Goal: Task Accomplishment & Management: Use online tool/utility

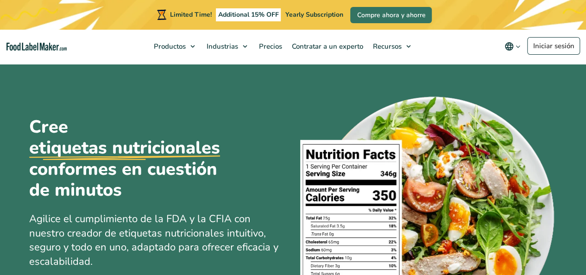
scroll to position [93, 0]
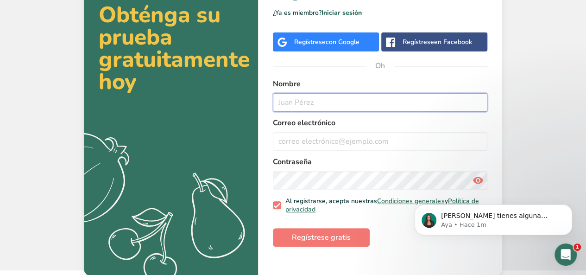
click at [320, 102] on input "text" at bounding box center [380, 102] width 214 height 19
type input "[PERSON_NAME]"
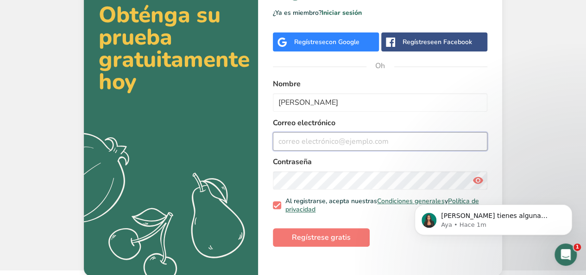
click at [310, 138] on input "email" at bounding box center [380, 141] width 214 height 19
type input "[EMAIL_ADDRESS][DOMAIN_NAME]"
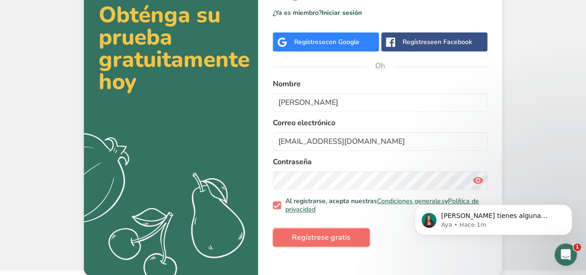
click at [357, 238] on button "Regístrese gratis" at bounding box center [321, 237] width 97 height 19
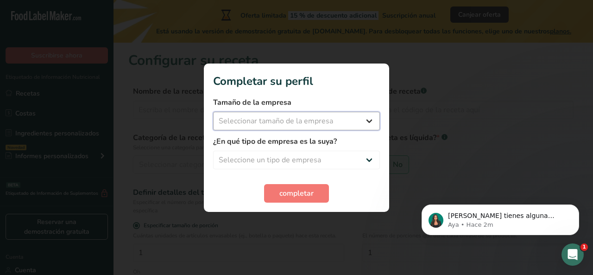
click at [374, 116] on select "Seleccionar tamaño de la empresa Menos de 10 empleados De 10 a 50 empleados De …" at bounding box center [296, 121] width 167 height 19
select select "1"
click at [213, 112] on select "Seleccionar tamaño de la empresa Menos de 10 empleados De 10 a 50 empleados De …" at bounding box center [296, 121] width 167 height 19
click at [321, 156] on select "Seleccione un tipo de empresa Fabricante de alimentos envasados Restaurante y c…" at bounding box center [296, 159] width 167 height 19
select select "1"
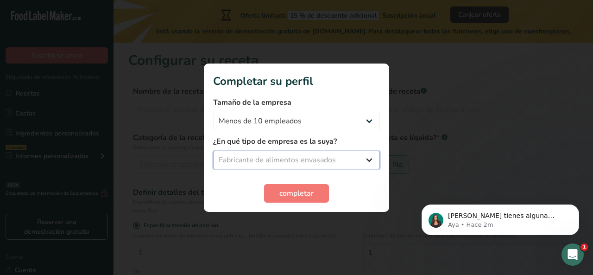
click at [213, 150] on select "Seleccione un tipo de empresa Fabricante de alimentos envasados Restaurante y c…" at bounding box center [296, 159] width 167 height 19
click at [308, 193] on font "completar" at bounding box center [296, 193] width 34 height 10
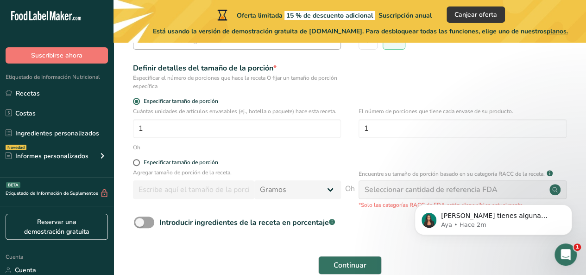
scroll to position [139, 0]
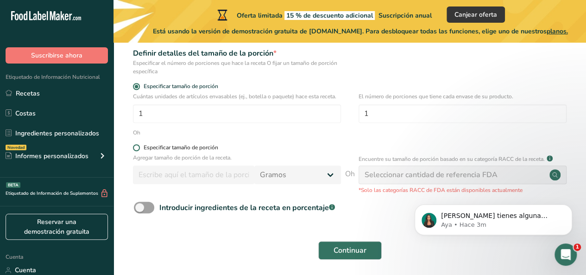
click at [139, 145] on span at bounding box center [136, 147] width 7 height 7
click at [139, 145] on input "Especificar tamaño de porción" at bounding box center [136, 147] width 6 height 6
radio input "true"
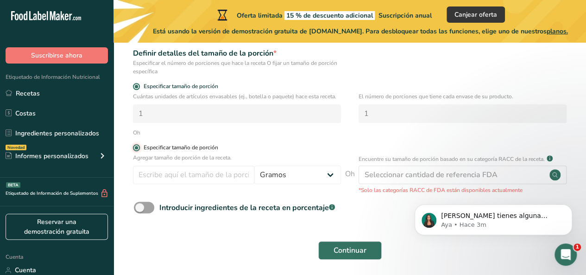
radio input "false"
click at [146, 206] on span at bounding box center [144, 207] width 20 height 12
click at [140, 206] on input "Introducir ingredientes de la receta en porcentaje .a-a{fill:#347362;}.b-a{fill…" at bounding box center [137, 207] width 6 height 6
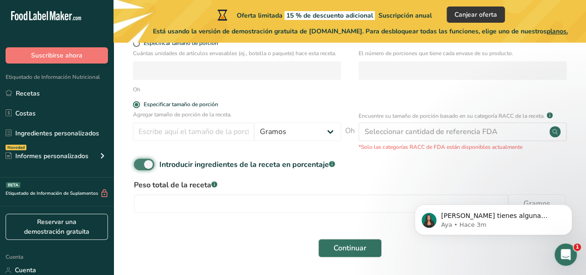
scroll to position [168, 0]
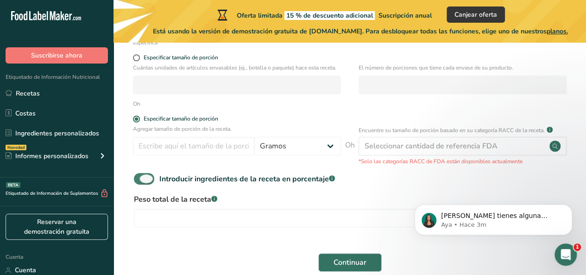
click at [147, 174] on span at bounding box center [144, 179] width 20 height 12
click at [140, 176] on input "Introducir ingredientes de la receta en porcentaje .a-a{fill:#347362;}.b-a{fill…" at bounding box center [137, 179] width 6 height 6
checkbox input "false"
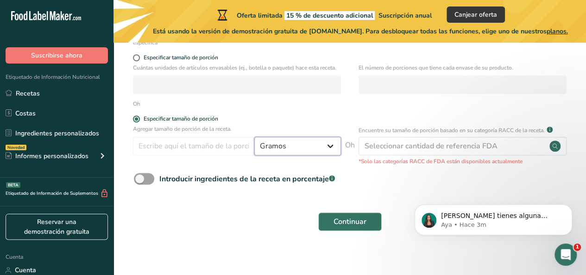
click at [326, 145] on select "Gramos kilogramo mg mcg libras onza [GEOGRAPHIC_DATA] ml onza líquida [GEOGRAPH…" at bounding box center [297, 146] width 87 height 19
select select "17"
click at [254, 137] on select "Gramos kilogramo mg mcg libras onza [GEOGRAPHIC_DATA] ml onza líquida [GEOGRAPH…" at bounding box center [297, 146] width 87 height 19
select select "22"
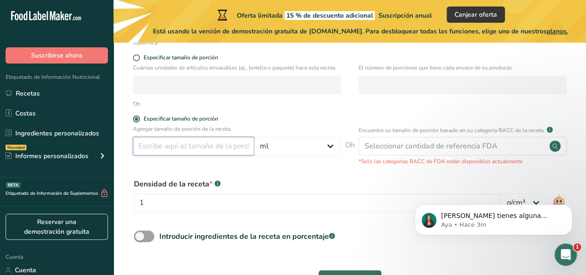
click at [224, 145] on input "number" at bounding box center [193, 146] width 121 height 19
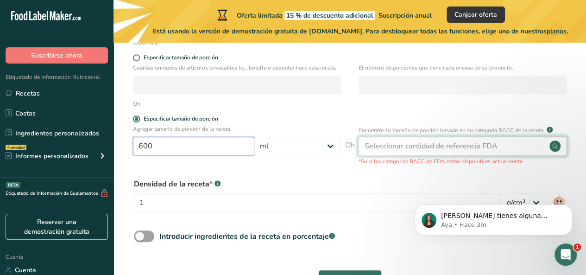
type input "600"
click at [399, 144] on font "Seleccionar cantidad de referencia FDA" at bounding box center [430, 146] width 133 height 10
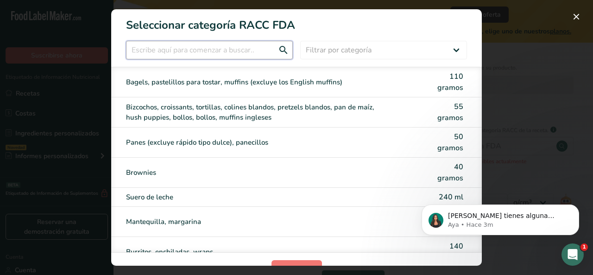
click at [240, 50] on input "Modalidad de selección de categoría RACC" at bounding box center [209, 50] width 167 height 19
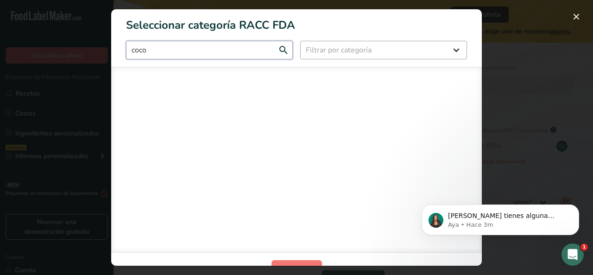
type input "coco"
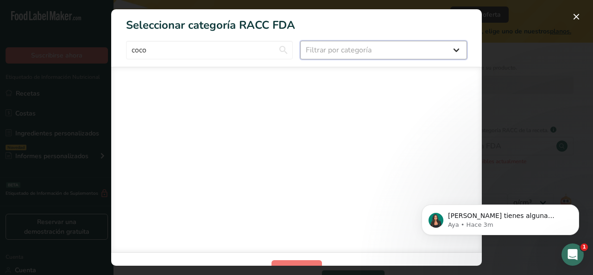
click at [335, 50] on select "Filtrar por categoría Todos Productos de panadería Bebidas Cereales y otros pro…" at bounding box center [383, 50] width 167 height 19
select select "6"
click at [300, 41] on select "Filtrar por categoría Todos Productos de panadería Bebidas Cereales y otros pro…" at bounding box center [383, 50] width 167 height 19
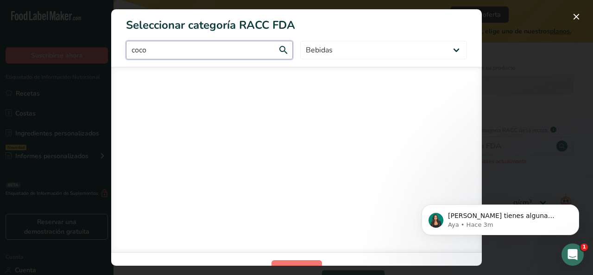
click at [238, 51] on input "coco" at bounding box center [209, 50] width 167 height 19
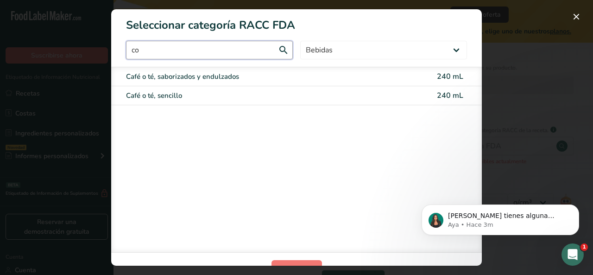
type input "c"
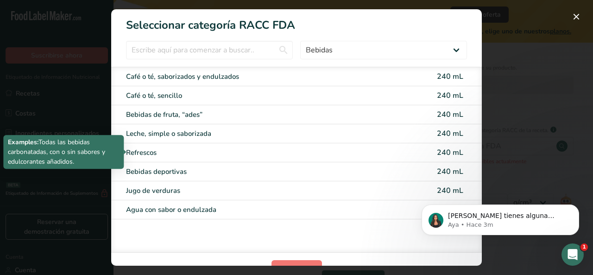
click at [226, 149] on div "Refrescos" at bounding box center [257, 152] width 263 height 11
type input "240"
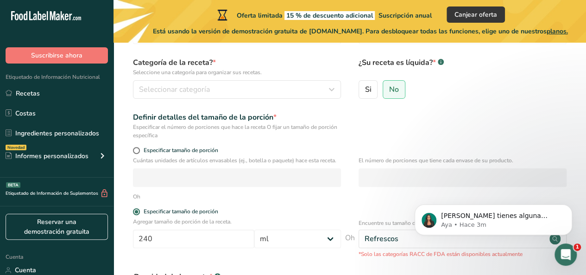
scroll to position [29, 0]
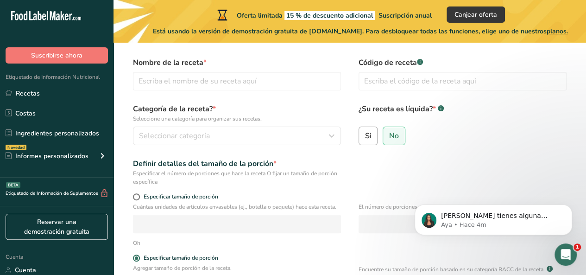
click at [367, 139] on font "Si" at bounding box center [368, 136] width 6 height 10
click at [365, 138] on input "Si" at bounding box center [362, 135] width 6 height 6
radio input "true"
radio input "false"
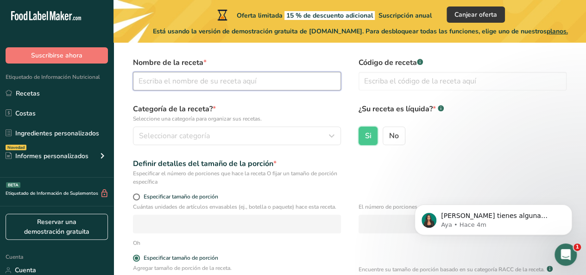
click at [195, 82] on input "text" at bounding box center [237, 81] width 208 height 19
type input "FRESCOCO"
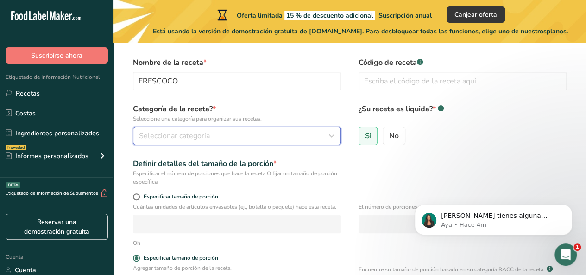
click at [220, 138] on div "Seleccionar categoría" at bounding box center [234, 135] width 190 height 11
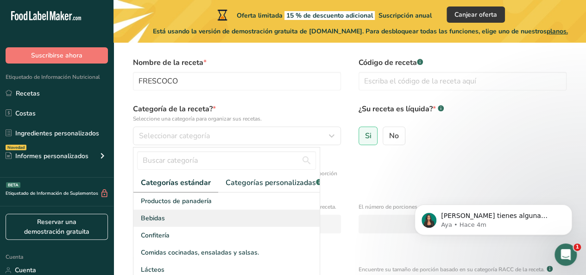
click at [181, 225] on div "Bebidas" at bounding box center [226, 217] width 186 height 17
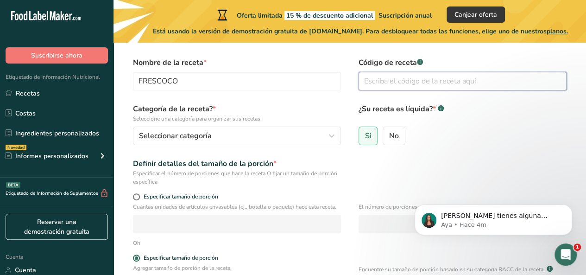
click at [393, 84] on input "text" at bounding box center [462, 81] width 208 height 19
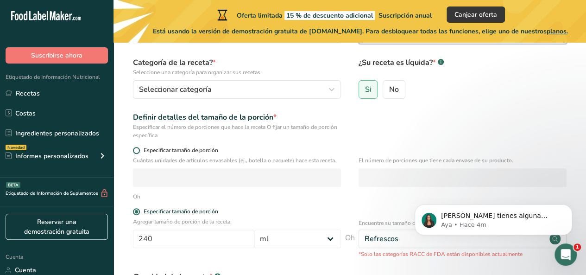
scroll to position [121, 0]
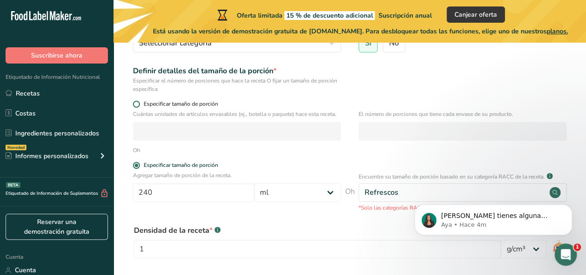
type input "12fr3sc0co456"
click at [137, 103] on span at bounding box center [136, 103] width 7 height 7
click at [137, 103] on input "Especificar tamaño de porción" at bounding box center [136, 104] width 6 height 6
radio input "true"
radio input "false"
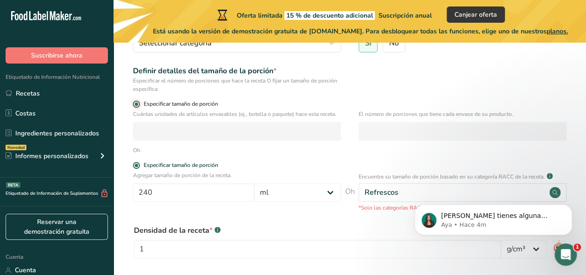
select select "0"
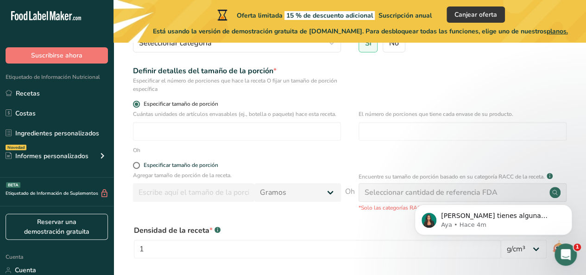
click at [137, 103] on span at bounding box center [136, 103] width 7 height 7
click at [137, 103] on input "Especificar tamaño de porción" at bounding box center [136, 104] width 6 height 6
click at [167, 129] on input "number" at bounding box center [237, 131] width 208 height 19
type input "1"
click at [374, 133] on input "number" at bounding box center [462, 131] width 208 height 19
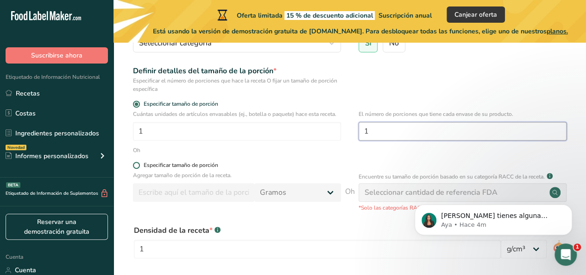
type input "1"
click at [137, 166] on span at bounding box center [136, 165] width 7 height 7
click at [137, 166] on input "Especificar tamaño de porción" at bounding box center [136, 165] width 6 height 6
radio input "true"
radio input "false"
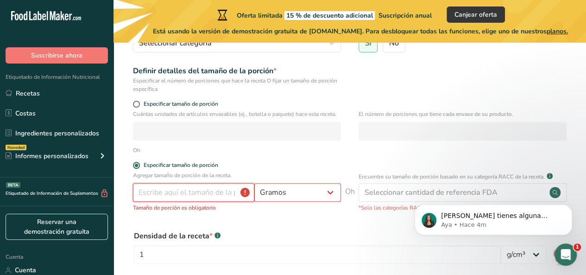
click at [180, 199] on input "number" at bounding box center [193, 192] width 121 height 19
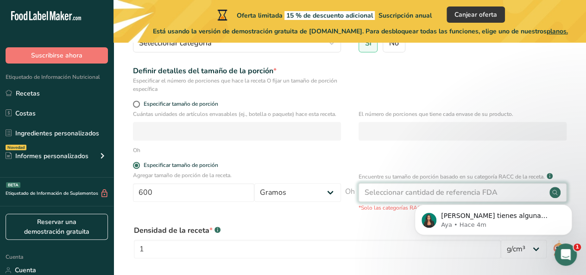
click at [371, 194] on font "Seleccionar cantidad de referencia FDA" at bounding box center [430, 192] width 133 height 10
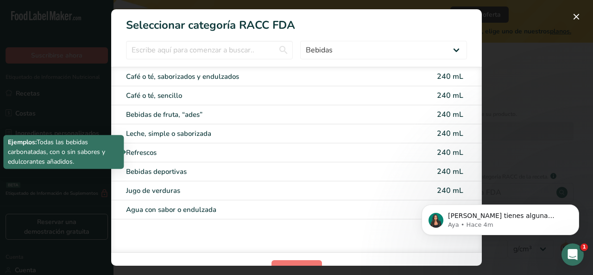
click at [182, 150] on div "Refrescos" at bounding box center [257, 152] width 263 height 11
type input "240"
select select "17"
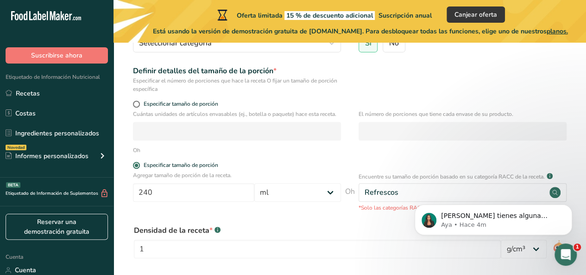
scroll to position [231, 0]
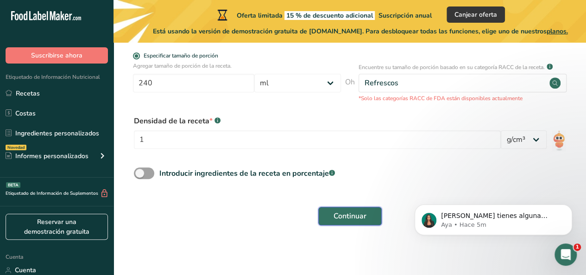
click at [355, 213] on font "Continuar" at bounding box center [349, 216] width 33 height 10
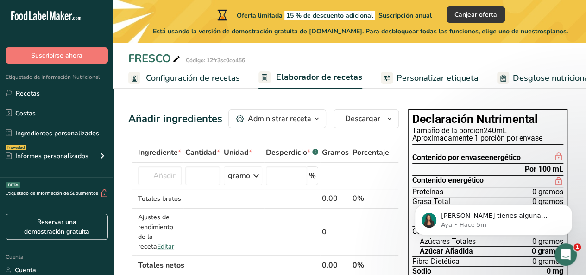
click at [493, 128] on font "240mL" at bounding box center [494, 130] width 23 height 9
click at [497, 130] on font "240mL" at bounding box center [494, 130] width 23 height 9
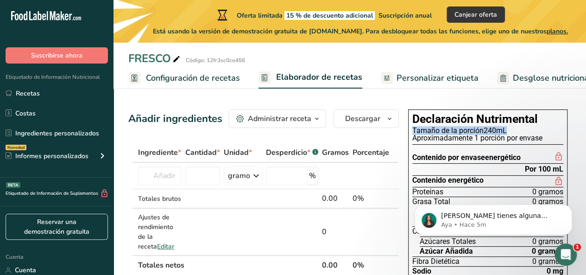
click at [493, 130] on font "240mL" at bounding box center [494, 130] width 23 height 9
drag, startPoint x: 485, startPoint y: 130, endPoint x: 498, endPoint y: 129, distance: 13.0
click at [498, 129] on font "240mL" at bounding box center [494, 130] width 23 height 9
click at [169, 183] on input "text" at bounding box center [160, 175] width 44 height 19
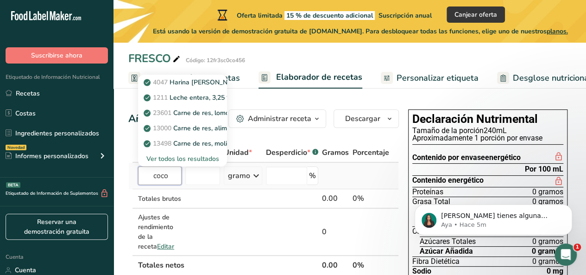
type input "coco"
click at [182, 163] on font "Ver todos los resultados" at bounding box center [182, 158] width 73 height 9
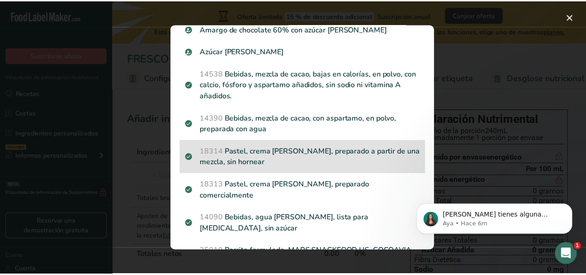
scroll to position [370, 0]
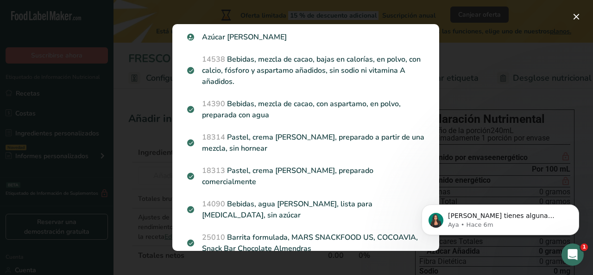
click at [318, 199] on font "Bebidas, agua [PERSON_NAME], lista para [MEDICAL_DATA], sin azúcar" at bounding box center [287, 209] width 170 height 21
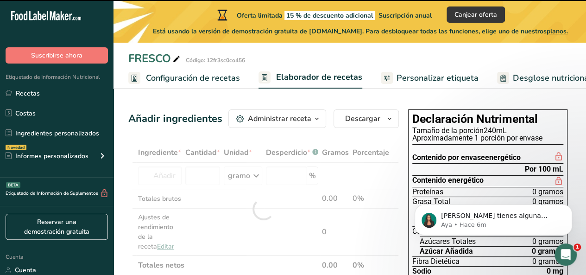
type input "0"
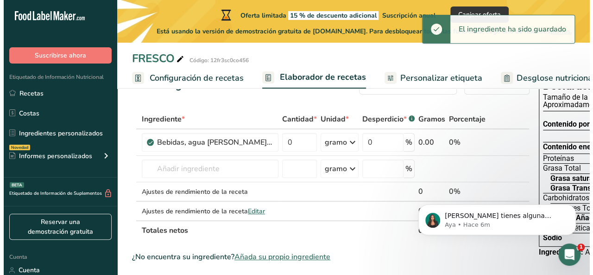
scroll to position [46, 0]
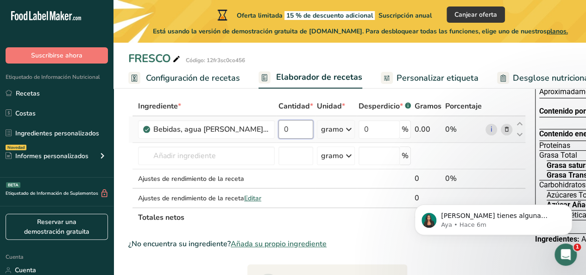
click at [300, 138] on input "0" at bounding box center [295, 129] width 35 height 19
type input "20"
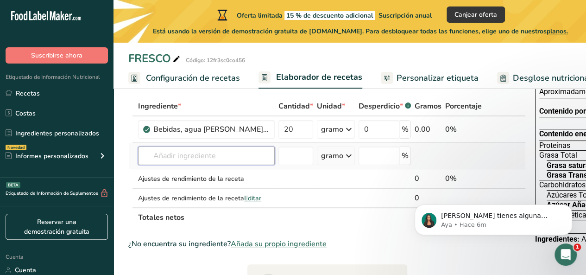
click at [234, 166] on div "Ingrediente * Cantidad * Unidad * Desperdicio * .a-a{fill:#347362;}.b-a{fill:#f…" at bounding box center [326, 161] width 397 height 131
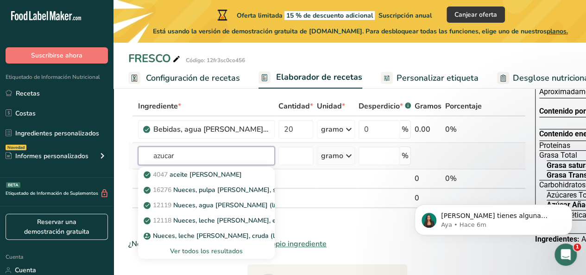
type input "azucar"
click at [200, 255] on font "Ver todos los resultados" at bounding box center [206, 250] width 73 height 9
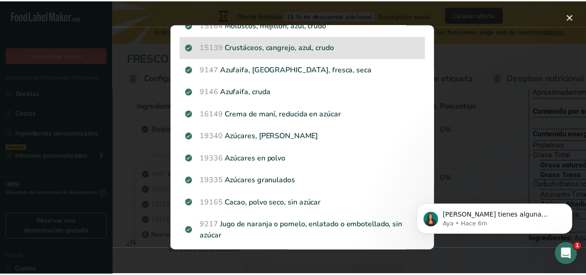
scroll to position [232, 0]
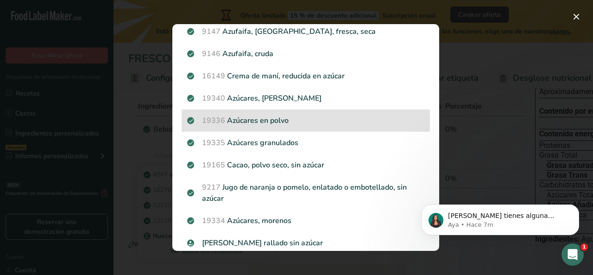
click at [251, 124] on p "19336 [GEOGRAPHIC_DATA] en polvo" at bounding box center [305, 120] width 237 height 11
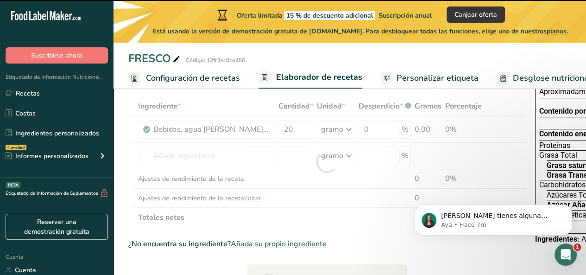
type input "0"
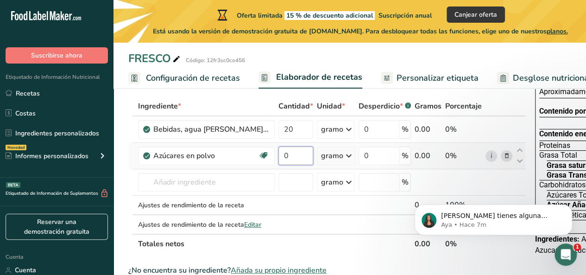
click at [286, 165] on input "0" at bounding box center [295, 155] width 35 height 19
type input "5"
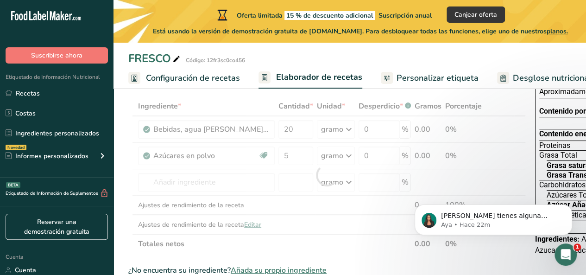
drag, startPoint x: 511, startPoint y: 108, endPoint x: 464, endPoint y: 108, distance: 47.7
click at [464, 108] on div "Ingrediente * Cantidad * Unidad * Desperdicio * .a-a{fill:#347362;}.b-a{fill:#f…" at bounding box center [326, 174] width 397 height 157
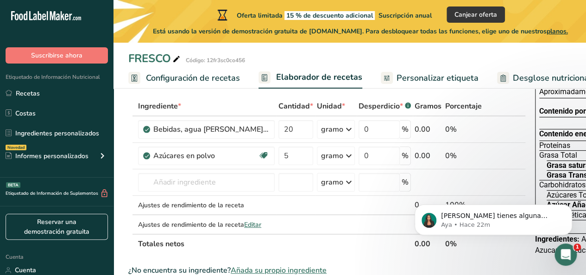
click at [549, 77] on font "Desglose nutricional" at bounding box center [552, 77] width 79 height 11
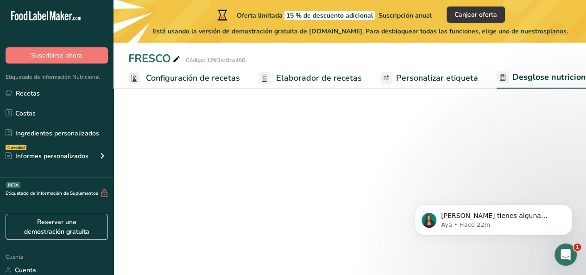
scroll to position [0, 165]
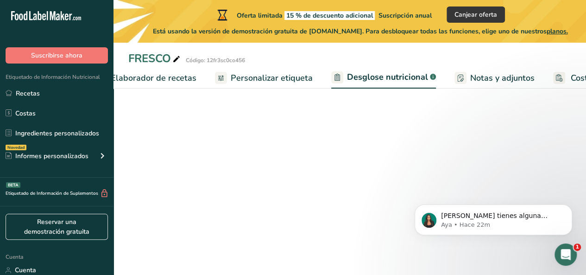
select select "Calories"
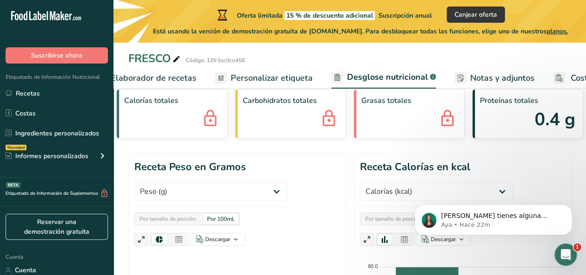
scroll to position [0, 233]
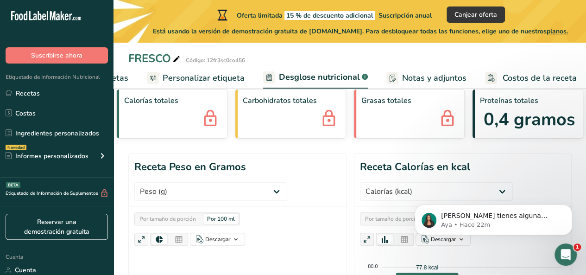
click at [123, 78] on font "Elaborador de recetas" at bounding box center [86, 77] width 86 height 11
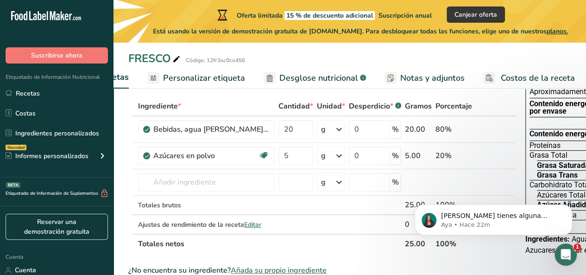
scroll to position [0, 133]
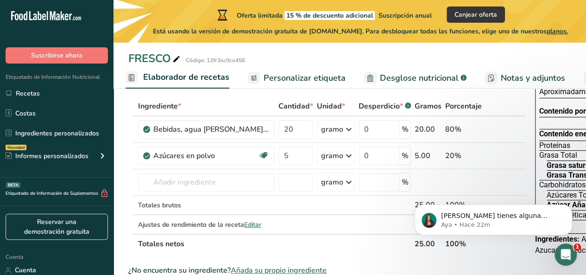
click at [367, 80] on icon at bounding box center [370, 78] width 6 height 12
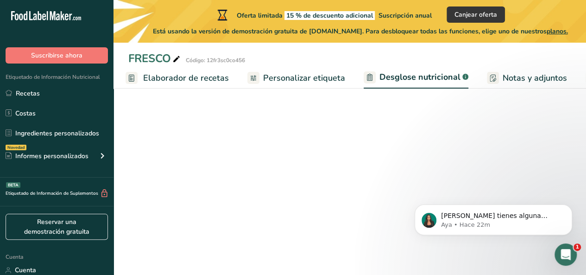
scroll to position [0, 229]
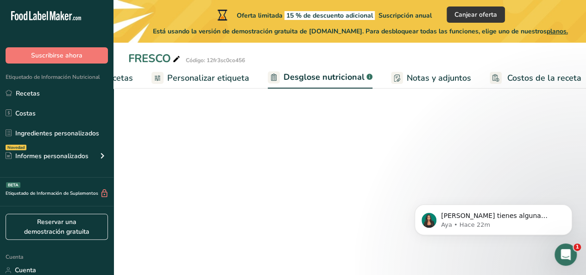
select select "Calories"
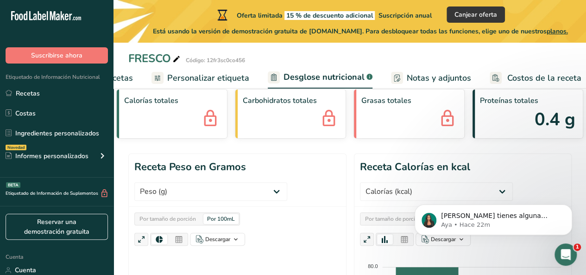
scroll to position [0, 233]
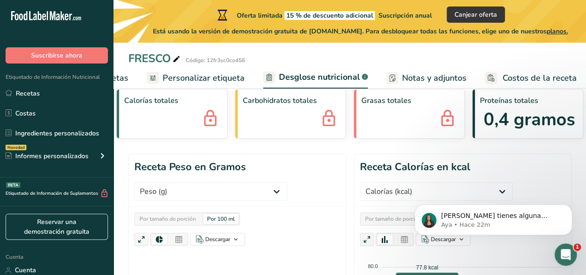
click at [121, 79] on font "Elaborador de recetas" at bounding box center [86, 77] width 86 height 11
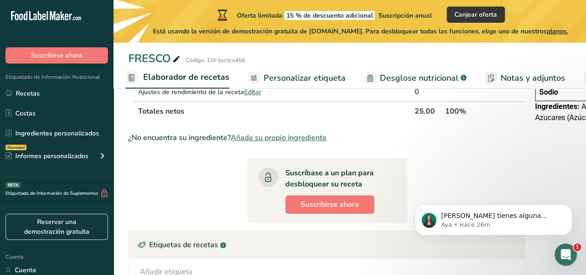
scroll to position [132, 0]
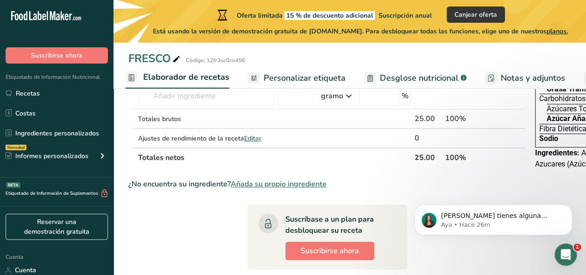
click at [540, 129] on font "Fibra Dietética" at bounding box center [562, 128] width 47 height 9
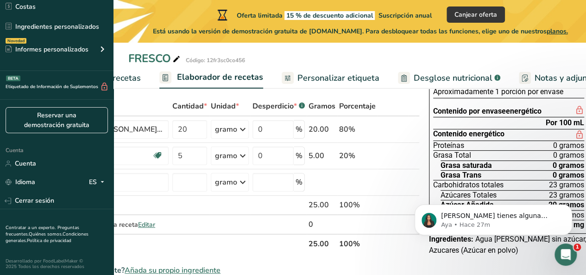
scroll to position [0, 0]
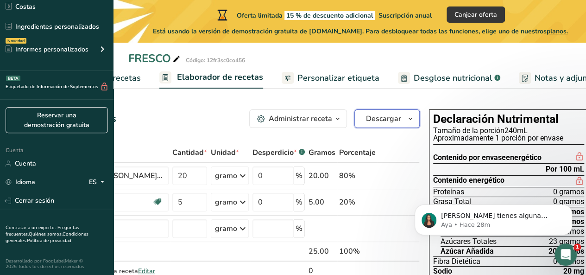
click at [407, 119] on icon "button" at bounding box center [410, 119] width 7 height 12
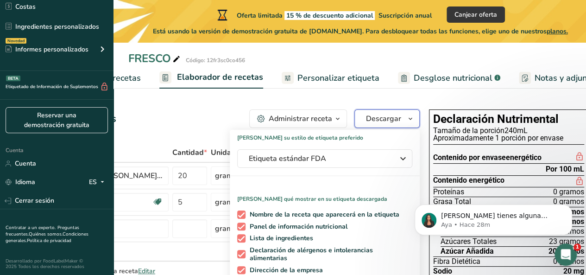
click at [407, 119] on icon "button" at bounding box center [410, 119] width 7 height 12
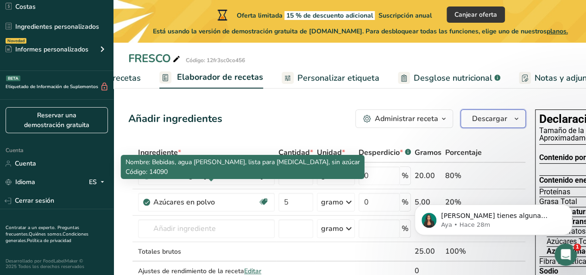
scroll to position [46, 0]
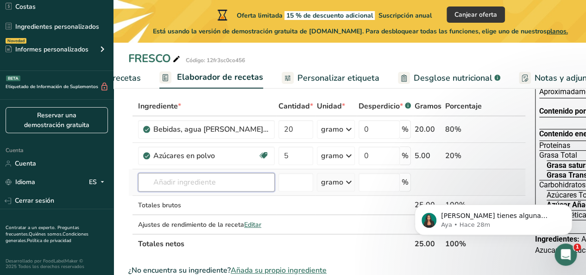
click at [260, 191] on input "text" at bounding box center [206, 182] width 137 height 19
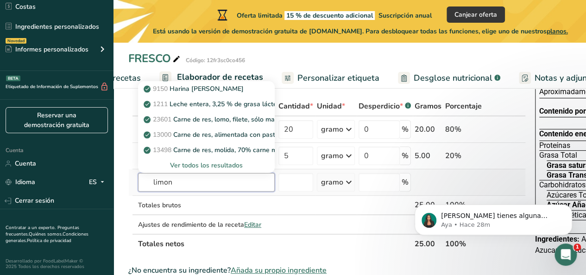
type input "limon"
click at [215, 169] on font "Ver todos los resultados" at bounding box center [206, 165] width 73 height 9
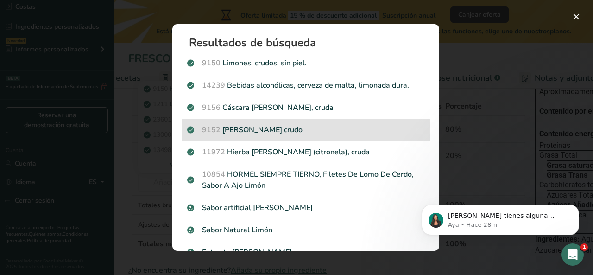
click at [236, 131] on font "[PERSON_NAME] crudo" at bounding box center [262, 130] width 80 height 10
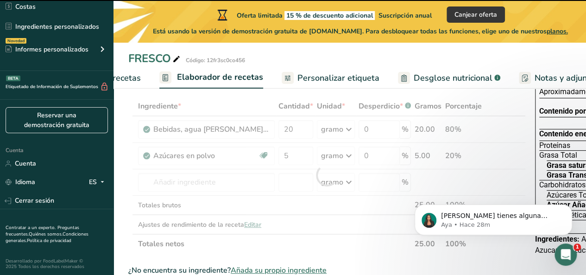
type input "0"
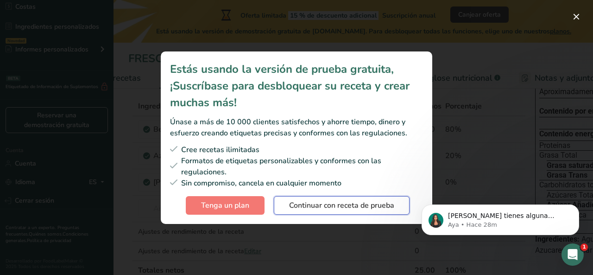
click at [308, 208] on font "Continuar con receta de prueba" at bounding box center [341, 205] width 105 height 10
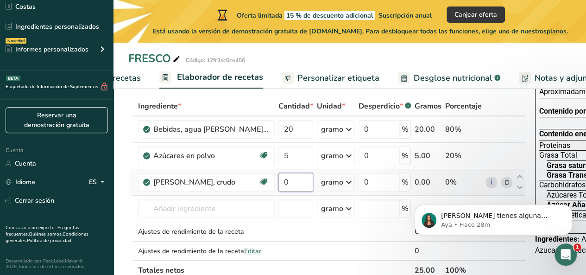
click at [298, 191] on input "0" at bounding box center [295, 182] width 35 height 19
type input "10"
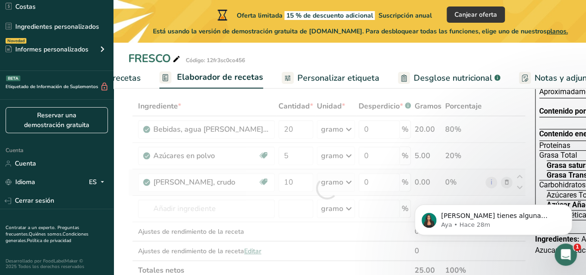
click at [344, 194] on div "Ingrediente * Cantidad * Unidad * Desperdicio * .a-a{fill:#347362;}.b-a{fill:#f…" at bounding box center [326, 187] width 397 height 183
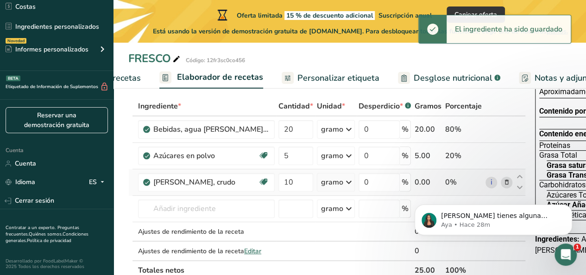
click at [344, 190] on icon at bounding box center [348, 182] width 11 height 17
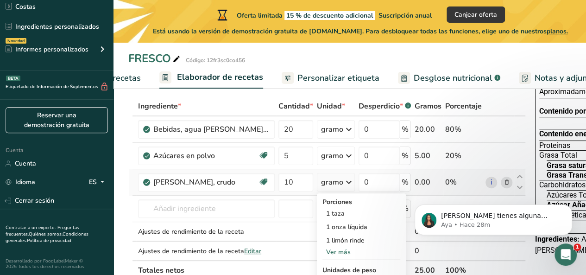
click at [340, 256] on font "Ver más" at bounding box center [338, 251] width 25 height 9
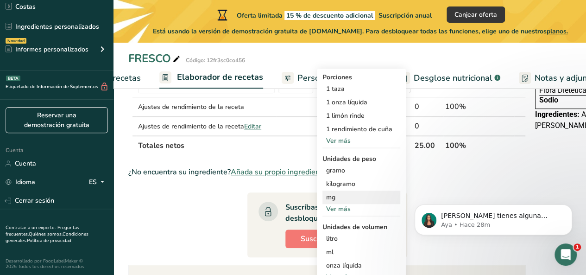
scroll to position [185, 0]
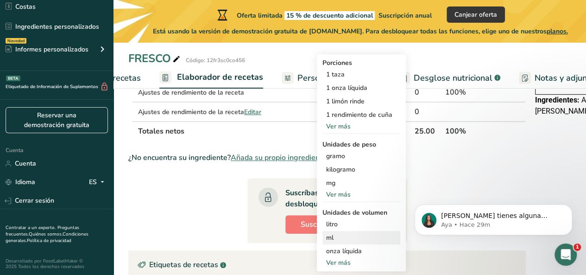
click at [342, 242] on div "ml" at bounding box center [361, 237] width 70 height 10
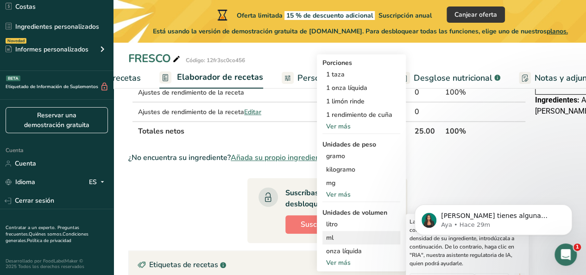
click at [342, 242] on div "ml" at bounding box center [361, 237] width 70 height 10
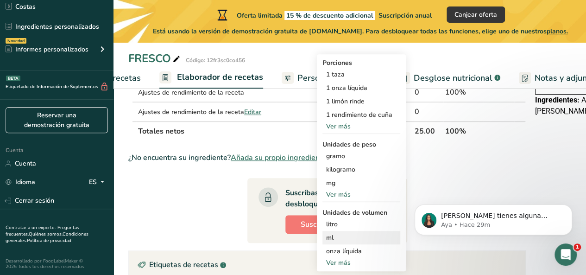
click at [344, 242] on div "ml" at bounding box center [361, 237] width 70 height 10
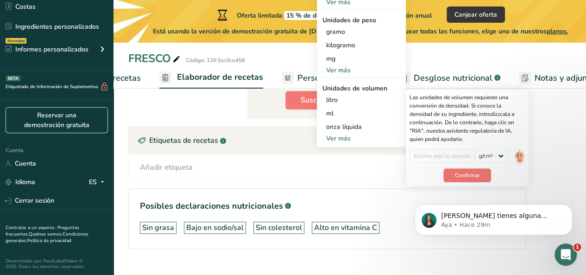
scroll to position [324, 0]
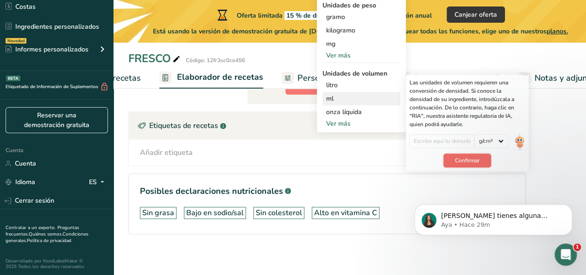
click at [450, 167] on button "Confirmar" at bounding box center [467, 160] width 48 height 14
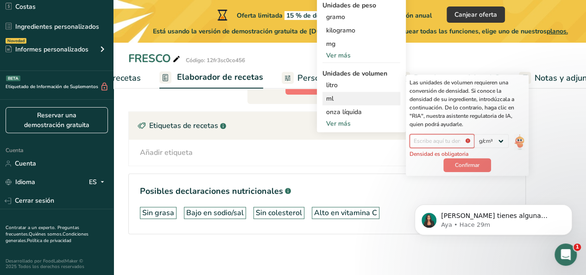
click at [433, 148] on input "number" at bounding box center [441, 141] width 65 height 14
type input "2"
type input "1"
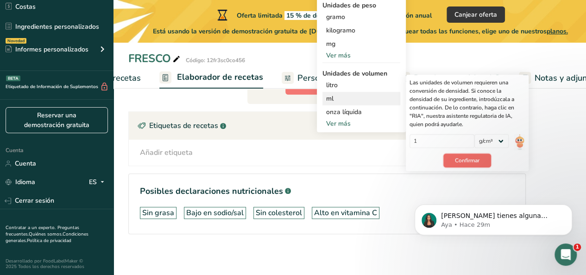
click at [461, 164] on font "Confirmar" at bounding box center [467, 160] width 25 height 7
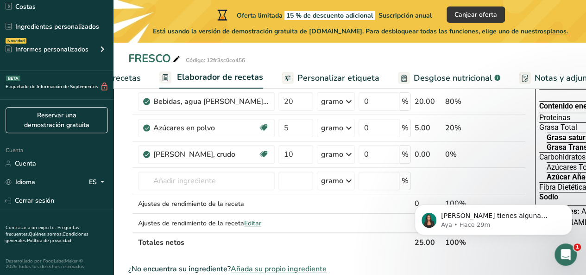
scroll to position [46, 0]
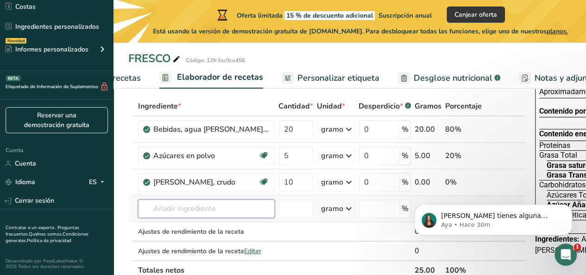
click at [210, 213] on input "text" at bounding box center [206, 208] width 137 height 19
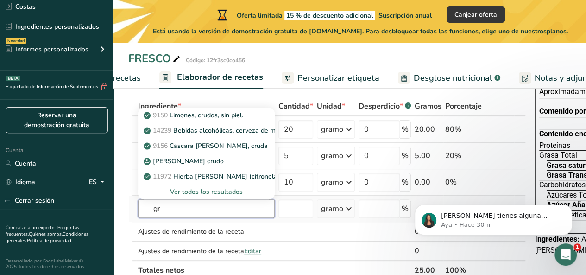
type input "g"
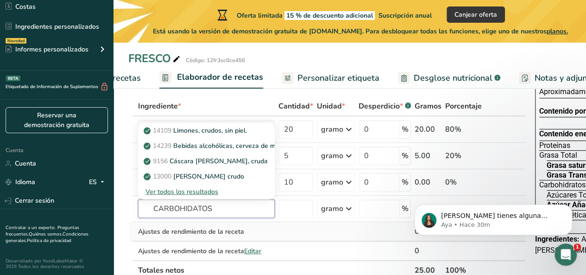
type input "CARBOHIDATOS"
click at [278, 240] on td at bounding box center [295, 231] width 38 height 19
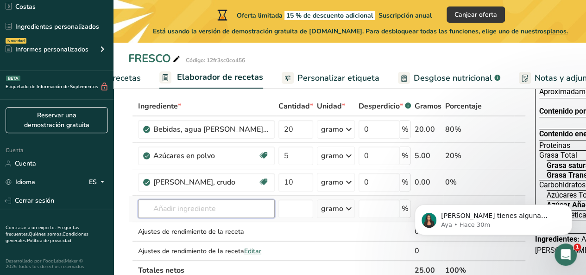
click at [207, 218] on input "text" at bounding box center [206, 208] width 137 height 19
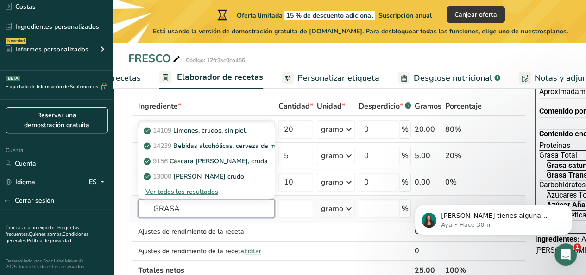
type input "GRASA"
click at [189, 196] on font "Ver todos los resultados" at bounding box center [181, 191] width 73 height 9
